Goal: Information Seeking & Learning: Find specific fact

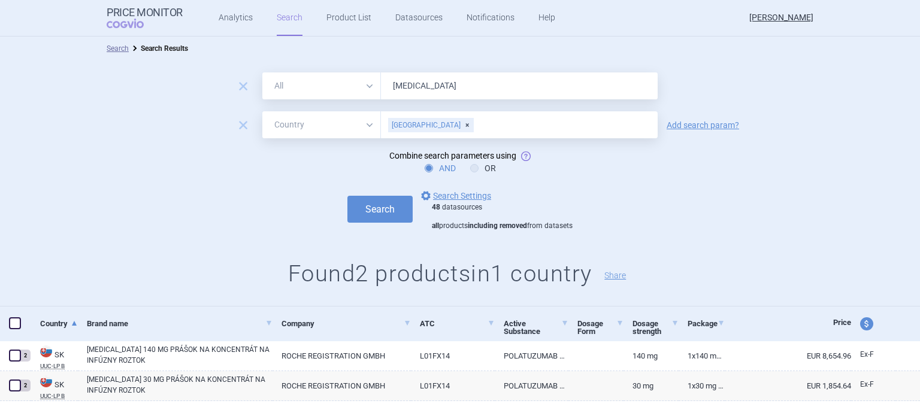
select select "country"
click at [348, 196] on button "Search" at bounding box center [380, 209] width 65 height 27
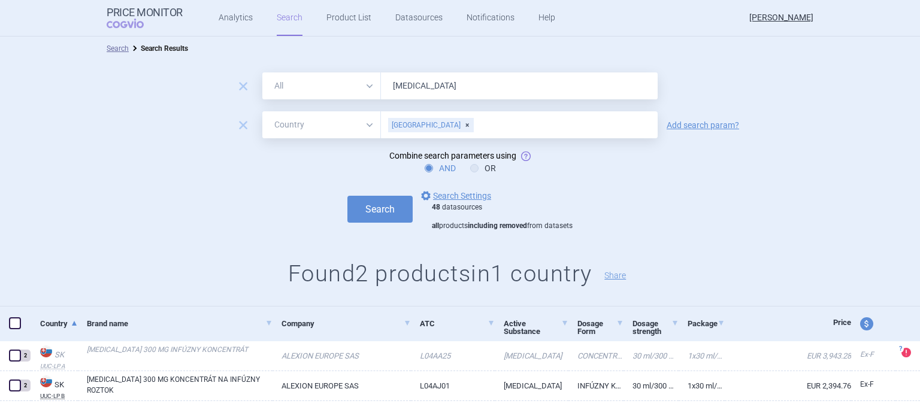
drag, startPoint x: 407, startPoint y: 80, endPoint x: 367, endPoint y: 85, distance: 41.0
click at [370, 84] on div "All Brand Name ATC Company Active Substance Country Newer than [MEDICAL_DATA]" at bounding box center [460, 86] width 396 height 27
type input "[MEDICAL_DATA]"
click at [348, 196] on button "Search" at bounding box center [380, 209] width 65 height 27
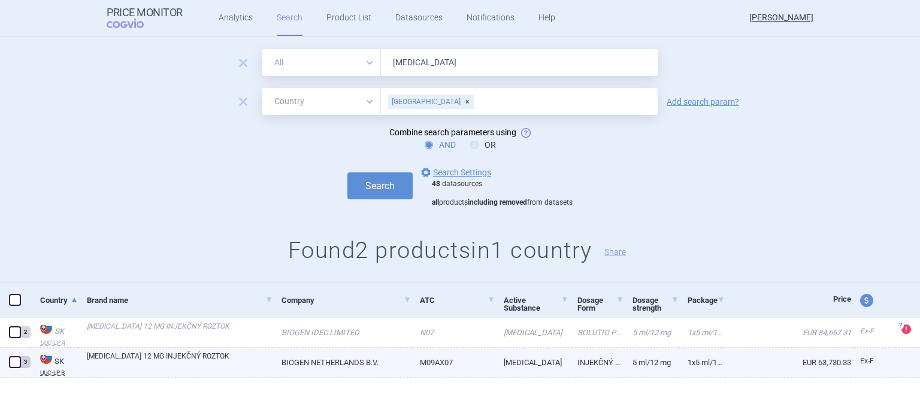
click at [343, 359] on link "BIOGEN NETHERLANDS B.V." at bounding box center [342, 362] width 138 height 29
select select "EUR"
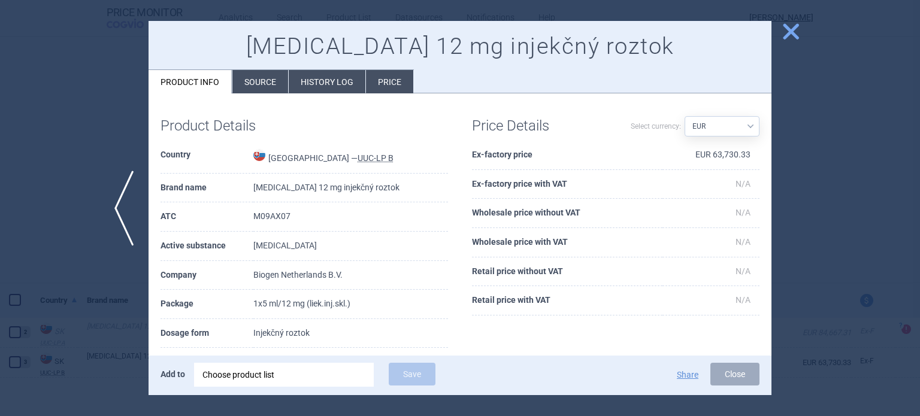
click at [348, 90] on li "History log" at bounding box center [327, 81] width 77 height 23
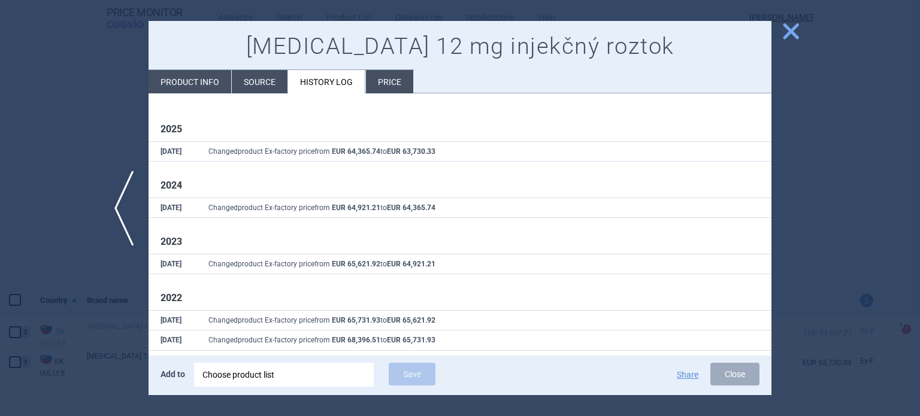
click at [793, 36] on span "close" at bounding box center [791, 31] width 21 height 21
